Goal: Use online tool/utility: Use online tool/utility

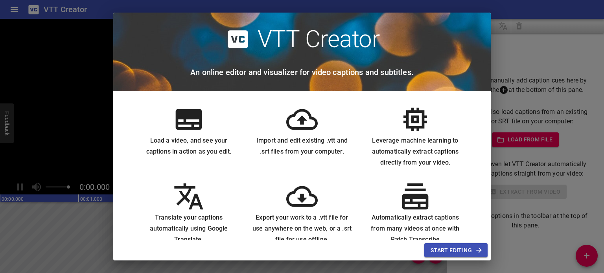
click at [464, 246] on span "Start Editing" at bounding box center [456, 251] width 51 height 10
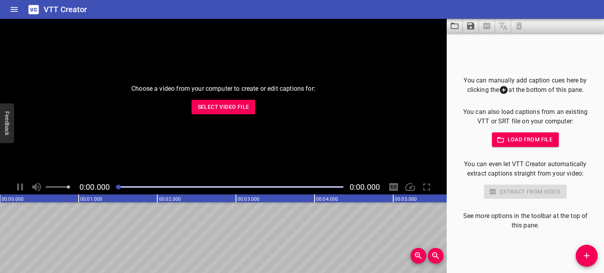
click at [224, 107] on span "Select Video File" at bounding box center [224, 107] width 52 height 10
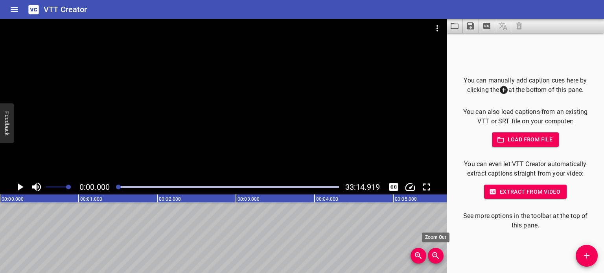
click at [432, 258] on icon "Zoom Out" at bounding box center [435, 255] width 9 height 9
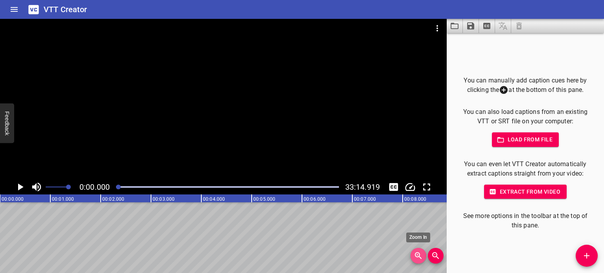
click at [423, 258] on span "Zoom In" at bounding box center [419, 255] width 16 height 9
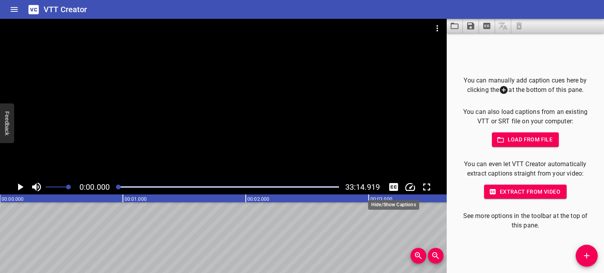
click at [394, 187] on icon "Toggle captions" at bounding box center [394, 187] width 12 height 12
click at [19, 187] on icon "Play/Pause" at bounding box center [21, 187] width 6 height 7
click at [396, 188] on icon "Toggle captions" at bounding box center [394, 187] width 12 height 12
click at [126, 186] on div at bounding box center [227, 187] width 232 height 11
click at [22, 186] on icon "Play/Pause" at bounding box center [20, 187] width 6 height 7
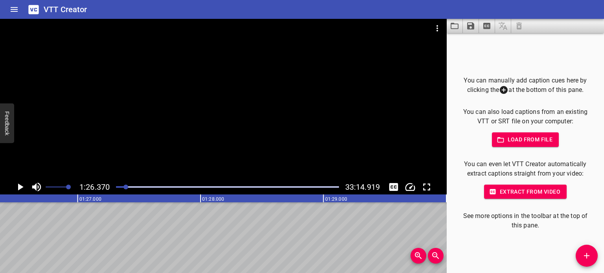
click at [22, 186] on icon "Play/Pause" at bounding box center [20, 187] width 12 height 12
click at [527, 189] on span "Extract from video" at bounding box center [525, 192] width 70 height 10
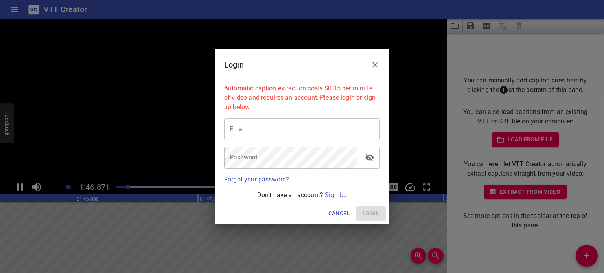
scroll to position [0, 13098]
